Goal: Task Accomplishment & Management: Manage account settings

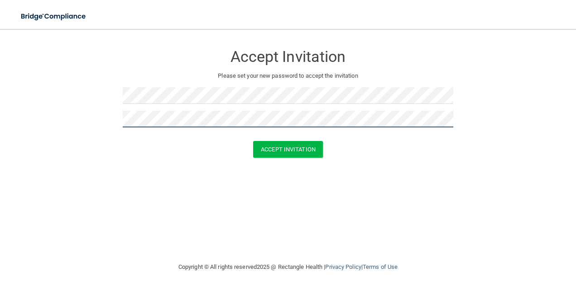
click at [253, 141] on button "Accept Invitation" at bounding box center [288, 149] width 70 height 17
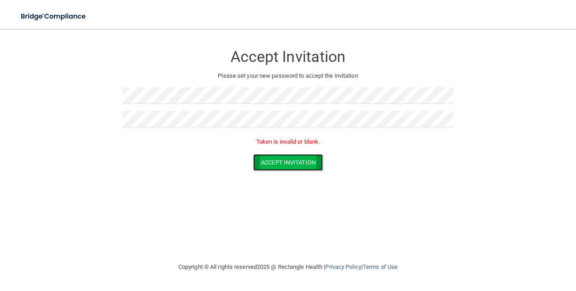
click at [292, 160] on button "Accept Invitation" at bounding box center [288, 162] width 70 height 17
click at [447, 119] on keeper-lock "Open Keeper Popup" at bounding box center [446, 119] width 11 height 11
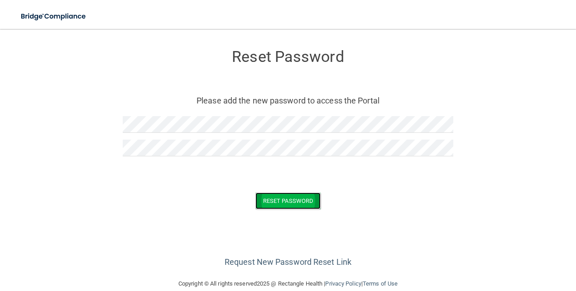
click at [286, 196] on button "Reset Password" at bounding box center [287, 201] width 65 height 17
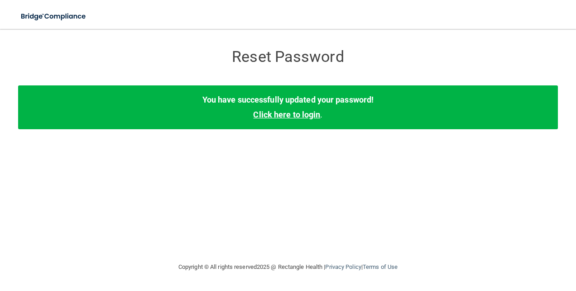
click at [297, 117] on link "Click here to login" at bounding box center [286, 115] width 67 height 10
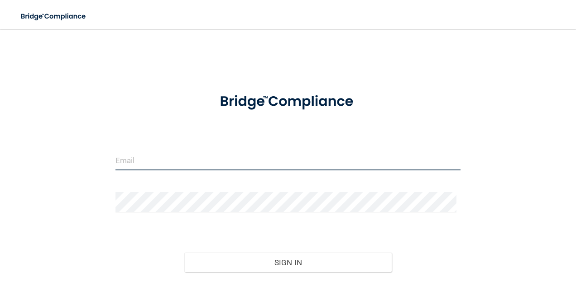
type input "[EMAIL_ADDRESS][DOMAIN_NAME]"
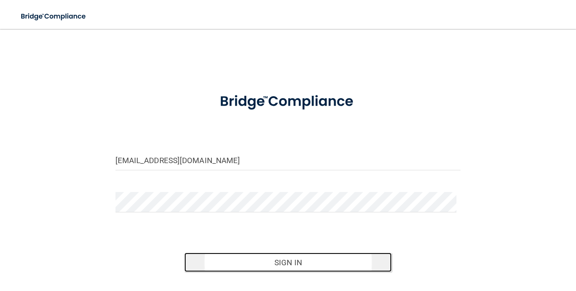
click at [262, 263] on button "Sign In" at bounding box center [287, 263] width 207 height 20
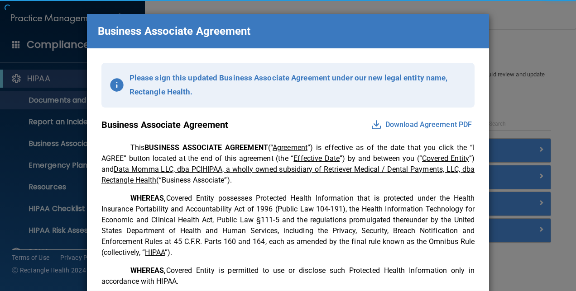
scroll to position [49, 0]
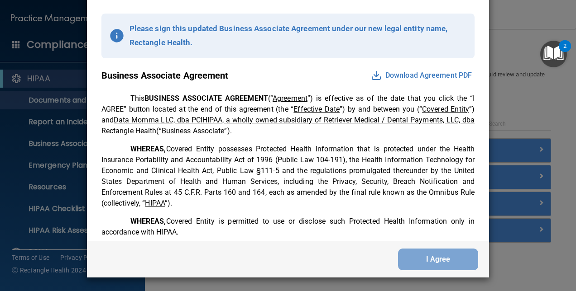
click at [490, 46] on div "Business Associate Agreement Please sign this updated Business Associate Agreem…" at bounding box center [288, 145] width 576 height 291
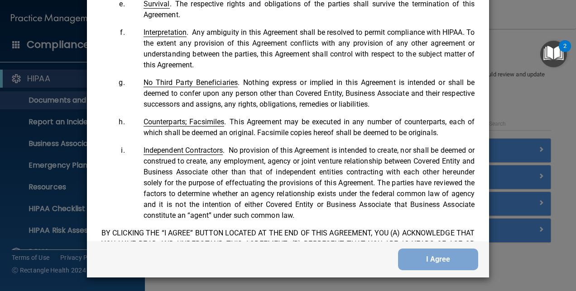
scroll to position [2119, 0]
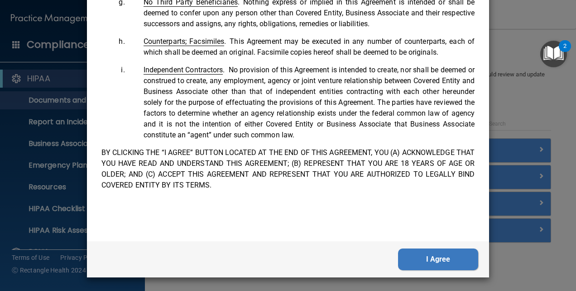
click at [433, 259] on button "I Agree" at bounding box center [438, 260] width 80 height 22
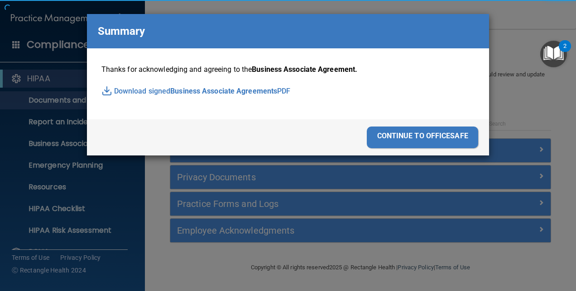
scroll to position [0, 0]
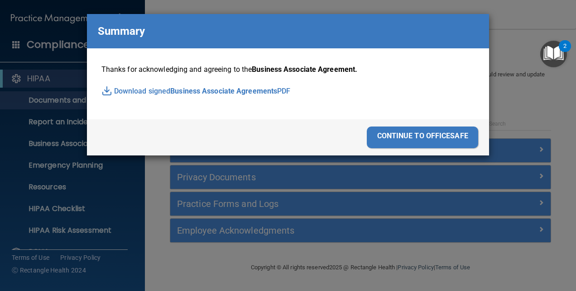
click at [432, 130] on div "continue to officesafe" at bounding box center [422, 138] width 111 height 22
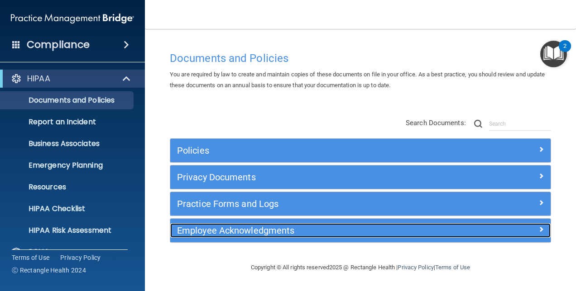
click at [226, 236] on div "Employee Acknowledgments" at bounding box center [312, 231] width 285 height 14
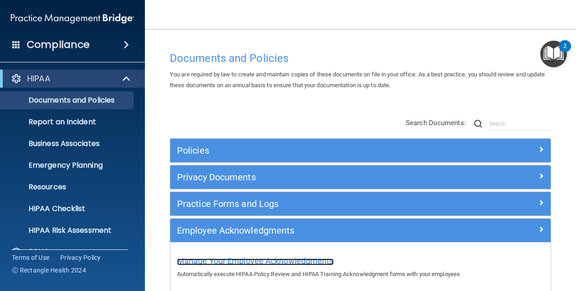
click at [234, 260] on span "Manage Your Employee Acknowledgments" at bounding box center [255, 262] width 157 height 10
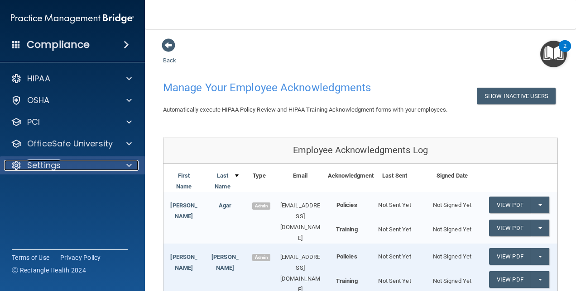
click at [67, 162] on div "Settings" at bounding box center [60, 165] width 112 height 11
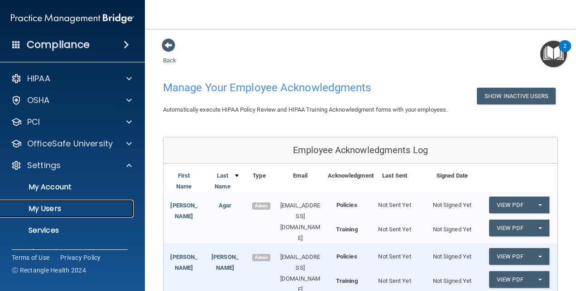
click at [62, 205] on p "My Users" at bounding box center [68, 209] width 124 height 9
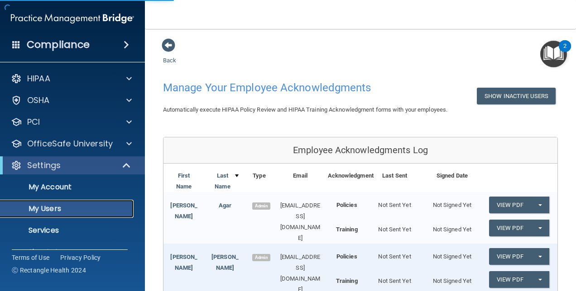
select select "20"
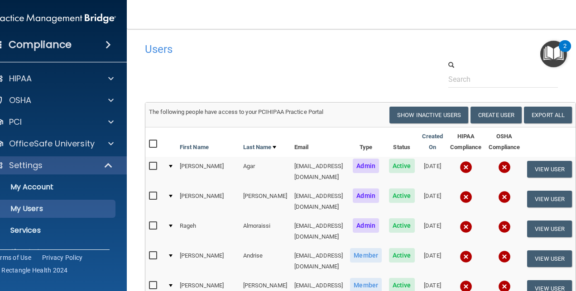
click at [472, 165] on img at bounding box center [465, 167] width 13 height 13
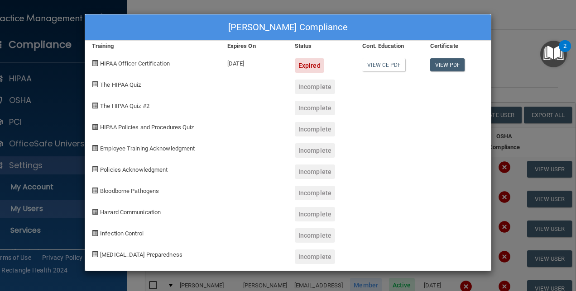
click at [162, 67] on div "HIPAA Officer Certification" at bounding box center [152, 62] width 135 height 21
click at [157, 62] on span "HIPAA Officer Certification" at bounding box center [135, 63] width 70 height 7
click at [530, 29] on div "[PERSON_NAME] Compliance Training Expires On Status Cont. Education Certificate…" at bounding box center [288, 145] width 576 height 291
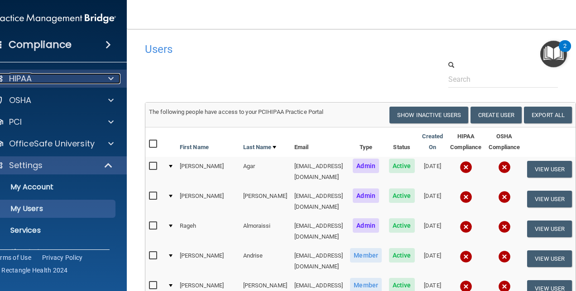
click at [47, 82] on div "HIPAA" at bounding box center [42, 78] width 112 height 11
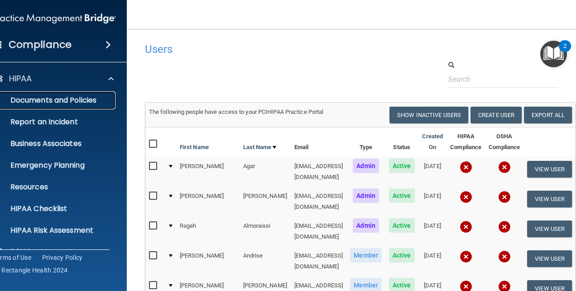
click at [51, 105] on link "Documents and Policies" at bounding box center [44, 100] width 143 height 18
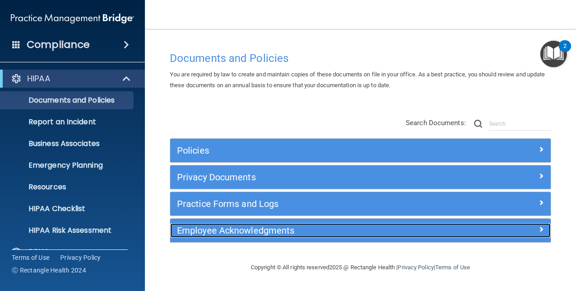
click at [244, 229] on h5 "Employee Acknowledgments" at bounding box center [312, 231] width 271 height 10
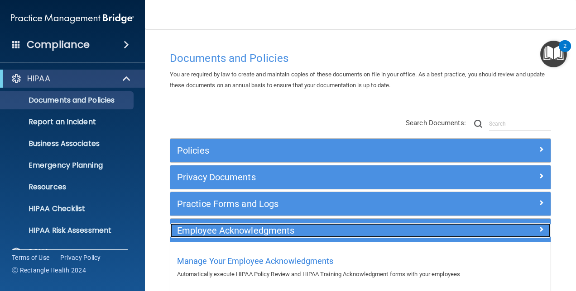
scroll to position [47, 0]
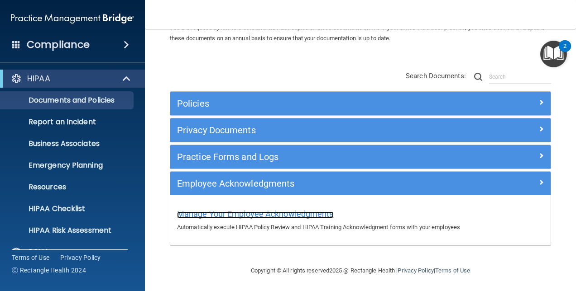
click at [271, 214] on span "Manage Your Employee Acknowledgments" at bounding box center [255, 214] width 157 height 10
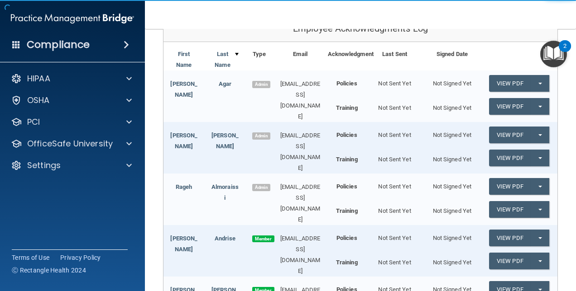
scroll to position [122, 0]
